Goal: Task Accomplishment & Management: Manage account settings

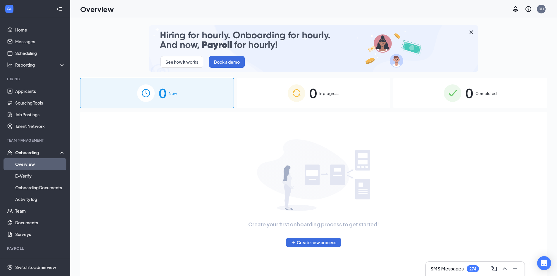
click at [472, 94] on span "0" at bounding box center [469, 93] width 8 height 20
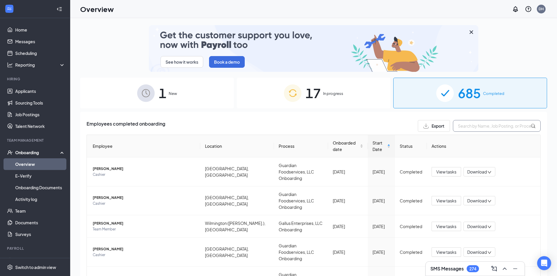
click at [491, 126] on input "text" at bounding box center [497, 126] width 88 height 12
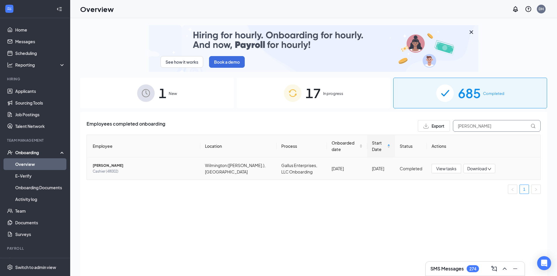
type input "[PERSON_NAME]"
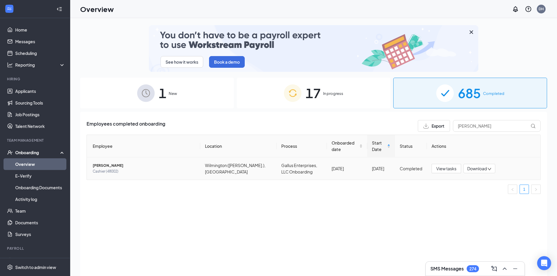
click at [97, 165] on span "[PERSON_NAME]" at bounding box center [144, 166] width 103 height 6
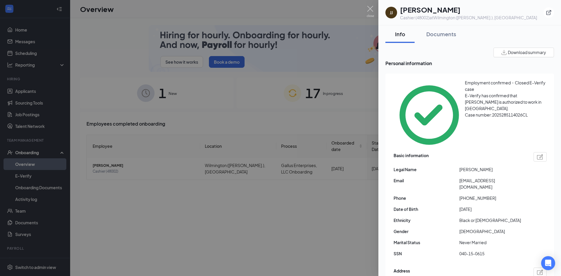
click at [531, 51] on span "Download summary" at bounding box center [527, 52] width 38 height 6
click at [437, 34] on div "Documents" at bounding box center [441, 33] width 30 height 7
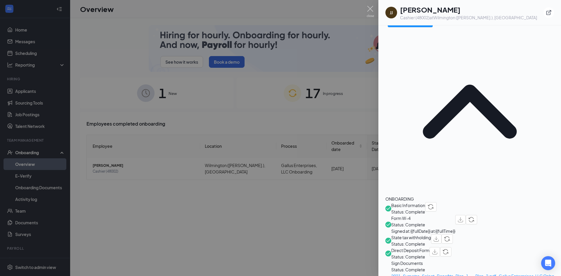
scroll to position [146, 0]
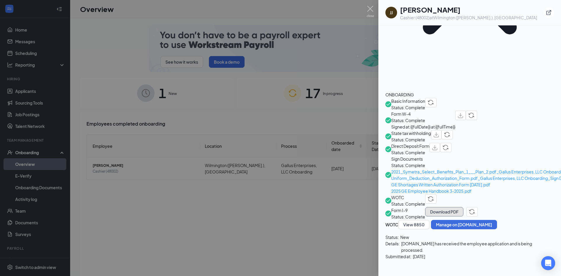
click at [463, 207] on button "Download PDF" at bounding box center [444, 211] width 38 height 9
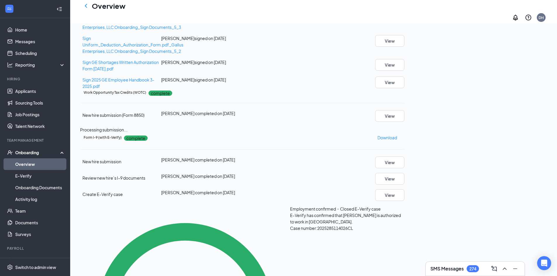
scroll to position [233, 0]
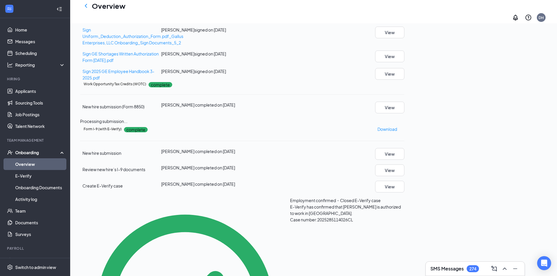
click at [404, 14] on button "View" at bounding box center [389, 9] width 29 height 12
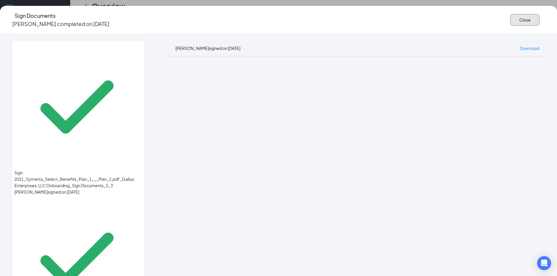
click at [510, 18] on button "Close" at bounding box center [524, 20] width 29 height 12
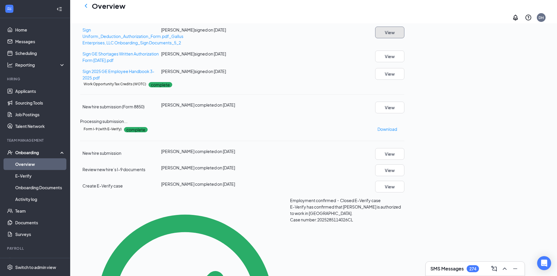
click at [404, 38] on button "View" at bounding box center [389, 33] width 29 height 12
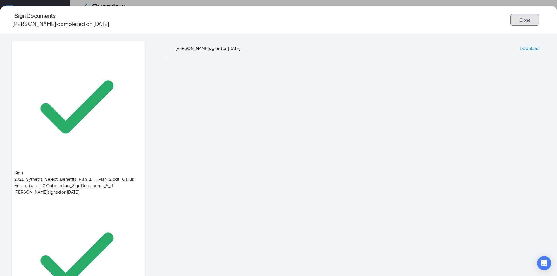
click at [510, 18] on button "Close" at bounding box center [524, 20] width 29 height 12
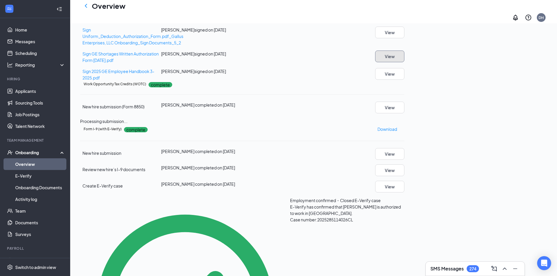
click at [404, 62] on button "View" at bounding box center [389, 57] width 29 height 12
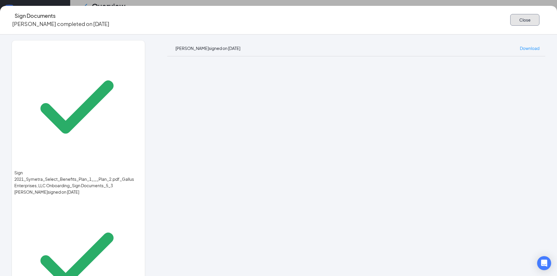
drag, startPoint x: 467, startPoint y: 20, endPoint x: 481, endPoint y: 63, distance: 46.1
click at [510, 20] on button "Close" at bounding box center [524, 20] width 29 height 12
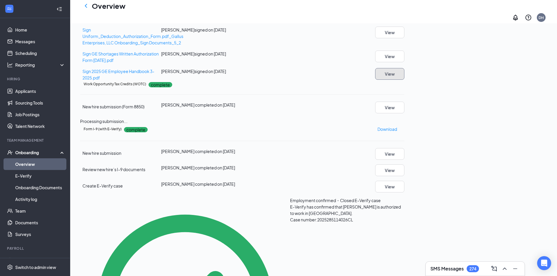
click at [404, 80] on button "View" at bounding box center [389, 74] width 29 height 12
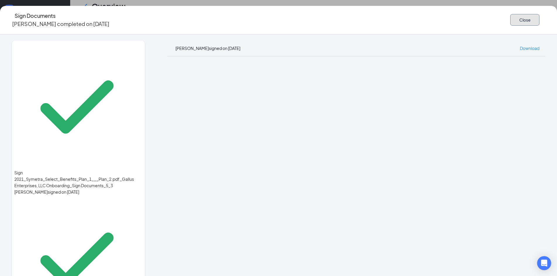
click at [510, 18] on button "Close" at bounding box center [524, 20] width 29 height 12
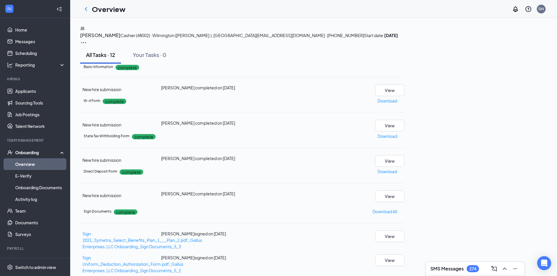
click at [120, 39] on h3 "Jahki Boatright" at bounding box center [100, 36] width 40 height 8
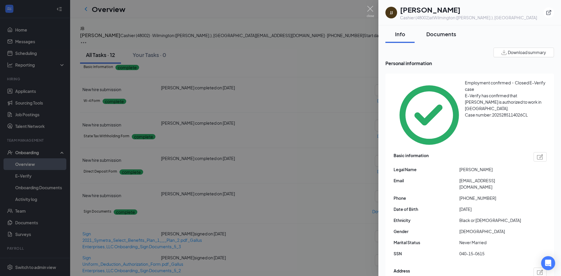
click at [435, 33] on div "Documents" at bounding box center [441, 33] width 30 height 7
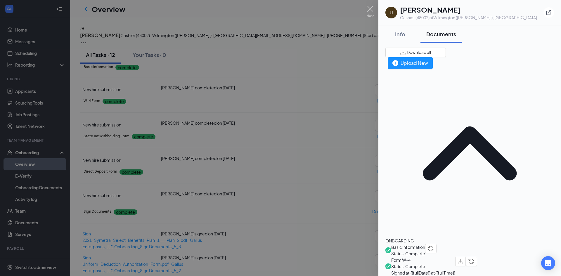
click at [407, 238] on div "ONBOARDING" at bounding box center [469, 241] width 169 height 6
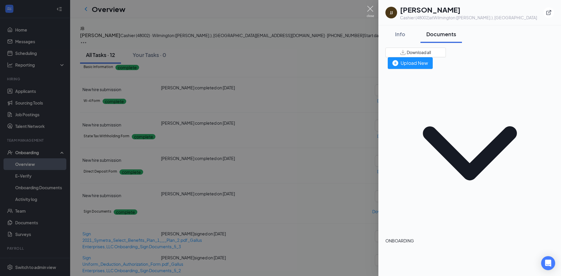
drag, startPoint x: 369, startPoint y: 8, endPoint x: 278, endPoint y: 3, distance: 90.8
click at [369, 8] on img at bounding box center [370, 11] width 7 height 11
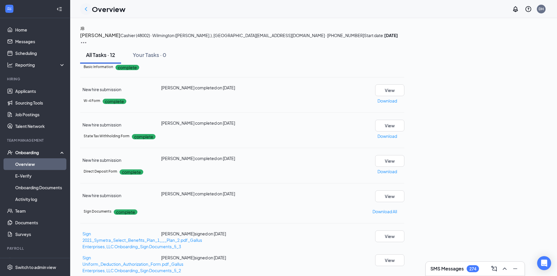
click at [87, 6] on icon "ChevronLeft" at bounding box center [85, 9] width 7 height 7
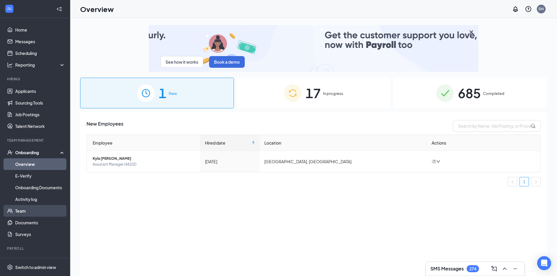
click at [22, 210] on link "Team" at bounding box center [40, 211] width 50 height 12
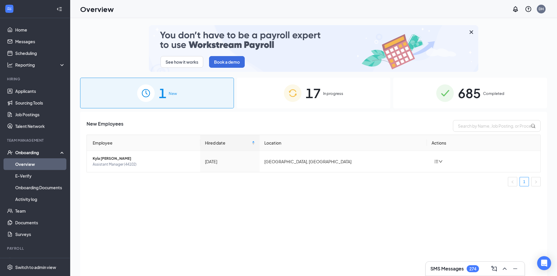
click at [488, 93] on span "Completed" at bounding box center [493, 94] width 21 height 6
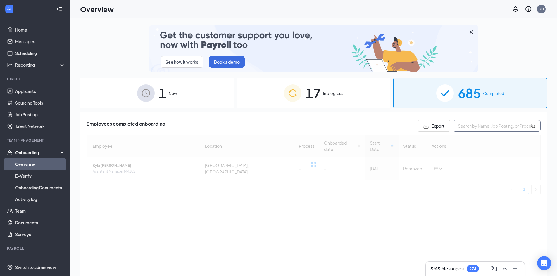
click at [484, 125] on input "text" at bounding box center [497, 126] width 88 height 12
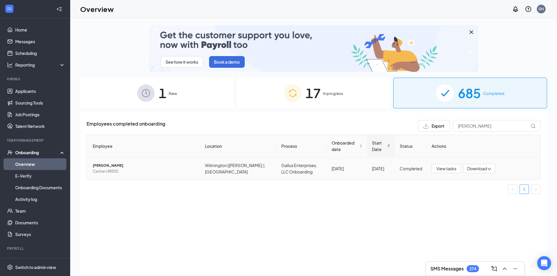
click at [116, 165] on span "[PERSON_NAME]" at bounding box center [144, 166] width 103 height 6
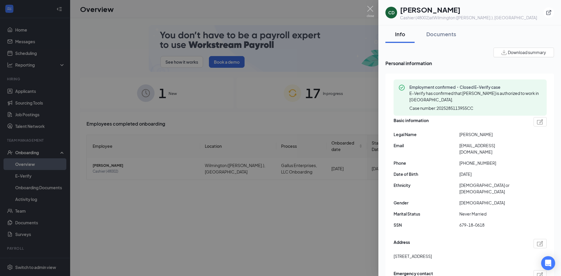
click at [524, 56] on button "Download summary" at bounding box center [524, 53] width 60 height 10
click at [434, 35] on div "Documents" at bounding box center [441, 33] width 30 height 7
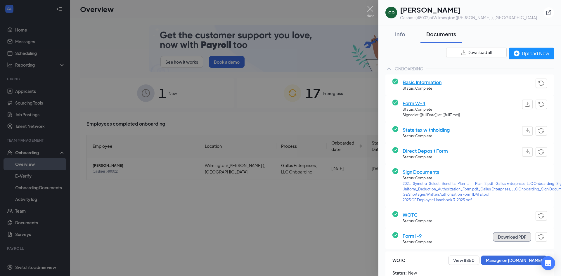
click at [513, 236] on button "Download PDF" at bounding box center [512, 236] width 38 height 9
click at [371, 7] on img at bounding box center [370, 11] width 7 height 11
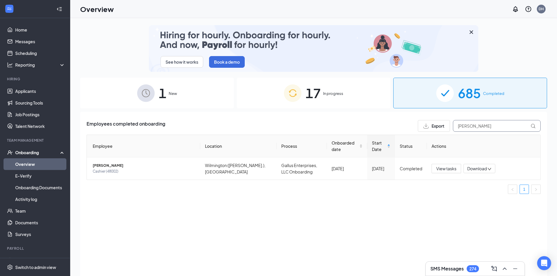
drag, startPoint x: 462, startPoint y: 124, endPoint x: 392, endPoint y: 133, distance: 70.1
click at [392, 133] on div "Employees completed onboarding Export [PERSON_NAME] Employee Location Process O…" at bounding box center [314, 159] width 454 height 79
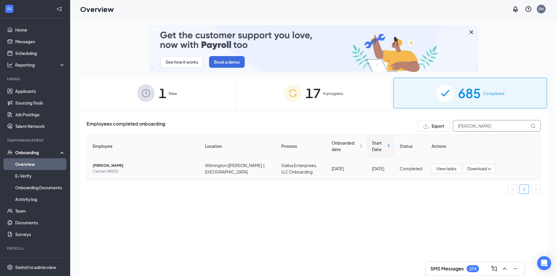
type input "[PERSON_NAME]"
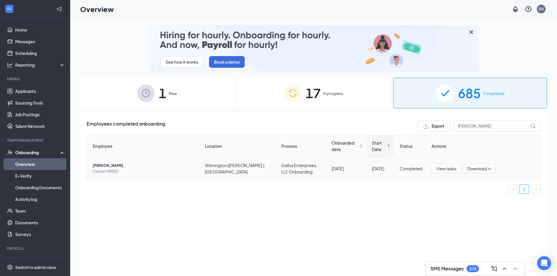
click at [103, 163] on span "[PERSON_NAME]" at bounding box center [144, 166] width 103 height 6
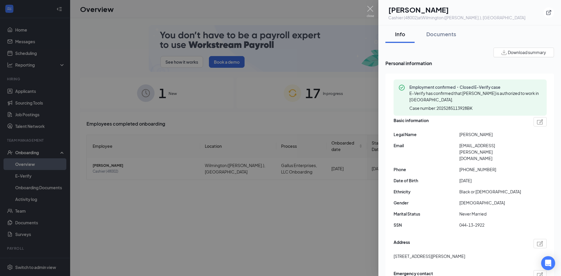
click at [527, 53] on span "Download summary" at bounding box center [527, 52] width 38 height 6
click at [437, 31] on div "Documents" at bounding box center [441, 33] width 30 height 7
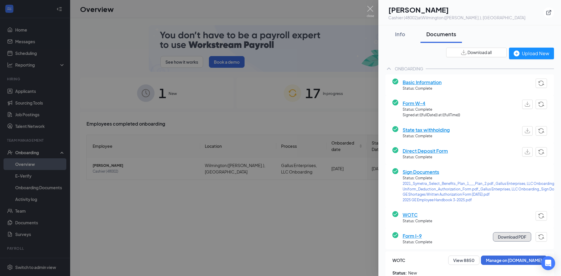
click at [509, 239] on button "Download PDF" at bounding box center [512, 236] width 38 height 9
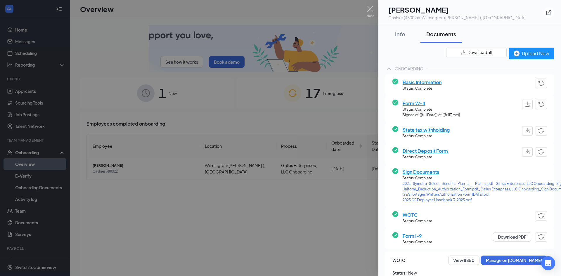
click at [415, 169] on span "Sign Documents" at bounding box center [498, 171] width 190 height 7
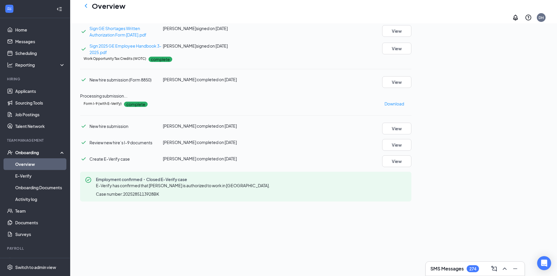
scroll to position [233, 0]
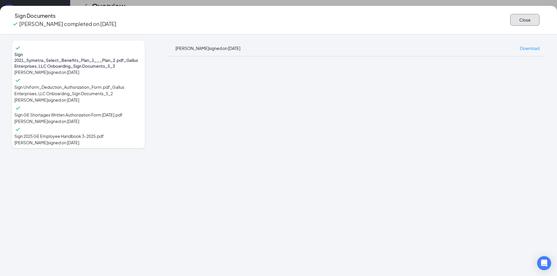
click at [510, 17] on button "Close" at bounding box center [524, 20] width 29 height 12
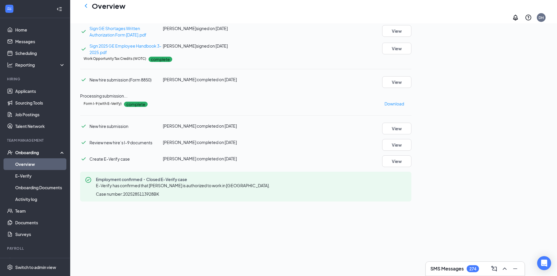
click at [411, 13] on button "View" at bounding box center [396, 7] width 29 height 12
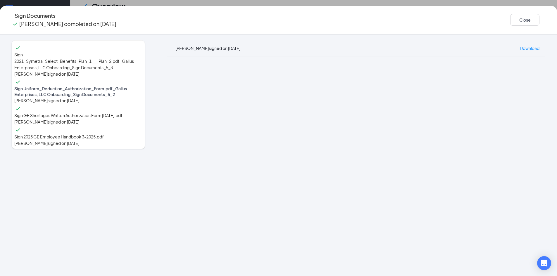
click at [391, 23] on div "Sign Documents [PERSON_NAME] completed on [DATE] Close" at bounding box center [278, 20] width 557 height 17
click at [510, 19] on button "Close" at bounding box center [524, 20] width 29 height 12
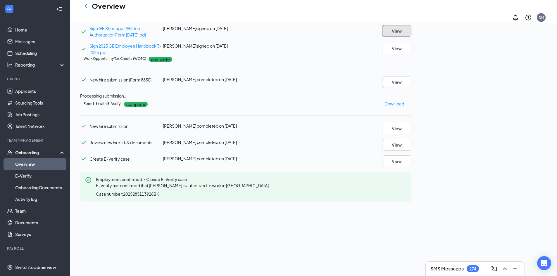
click at [411, 37] on button "View" at bounding box center [396, 31] width 29 height 12
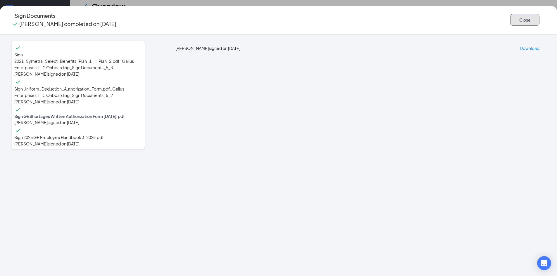
click at [510, 16] on button "Close" at bounding box center [524, 20] width 29 height 12
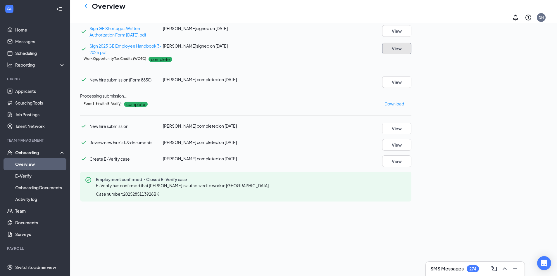
click at [411, 54] on button "View" at bounding box center [396, 49] width 29 height 12
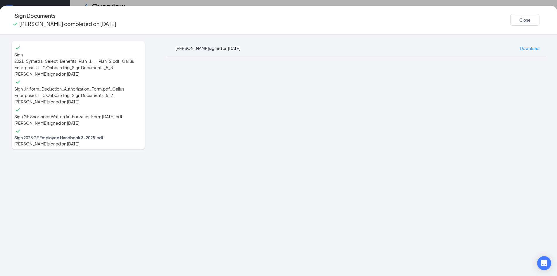
click at [476, 48] on div "[PERSON_NAME] signed on [DATE] Download" at bounding box center [356, 48] width 378 height 16
click at [510, 16] on button "Close" at bounding box center [524, 20] width 29 height 12
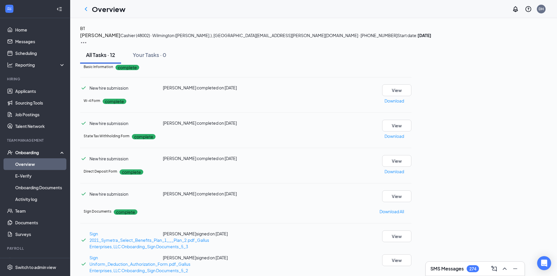
click at [120, 39] on h3 "[PERSON_NAME]" at bounding box center [100, 36] width 40 height 8
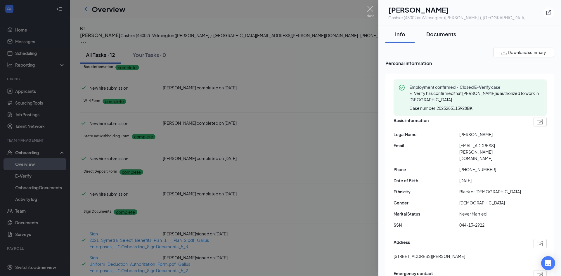
click at [438, 34] on div "Documents" at bounding box center [441, 33] width 30 height 7
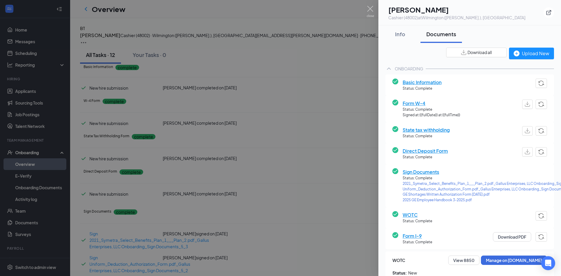
click at [415, 68] on div "ONBOARDING" at bounding box center [409, 69] width 29 height 6
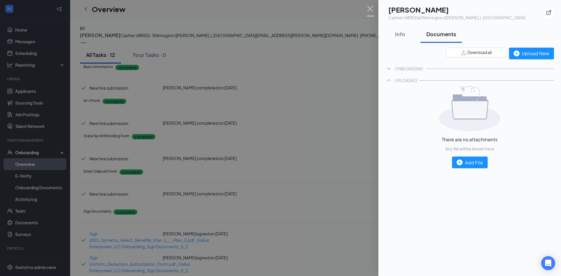
click at [371, 10] on img at bounding box center [370, 11] width 7 height 11
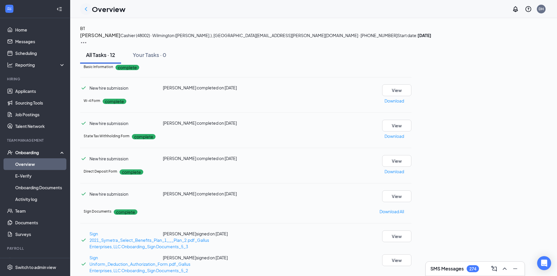
click at [87, 10] on icon "ChevronLeft" at bounding box center [85, 9] width 7 height 7
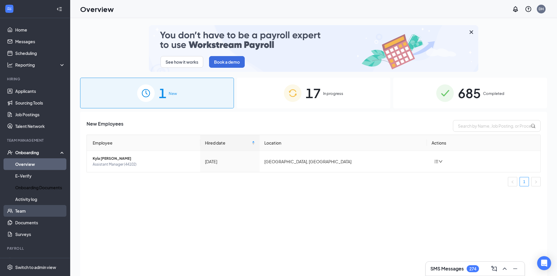
click at [21, 213] on link "Team" at bounding box center [40, 211] width 50 height 12
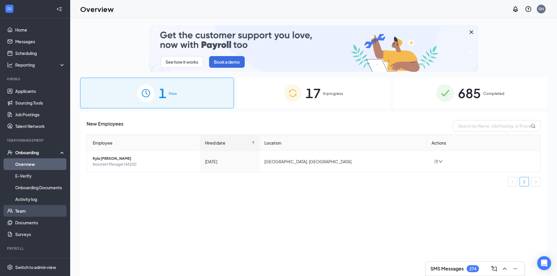
click at [20, 211] on link "Team" at bounding box center [40, 211] width 50 height 12
